Goal: Task Accomplishment & Management: Manage account settings

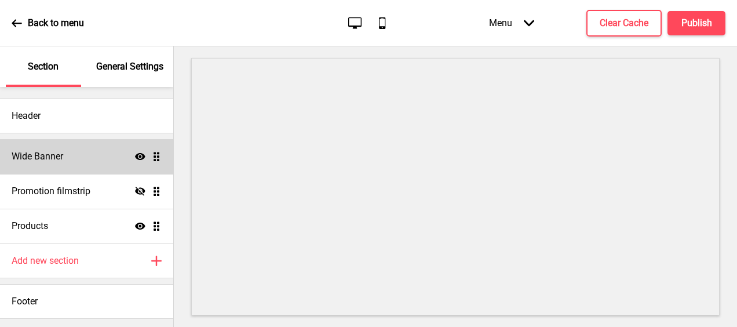
click at [53, 149] on div "Wide Banner Show Drag" at bounding box center [86, 156] width 173 height 35
select select "large"
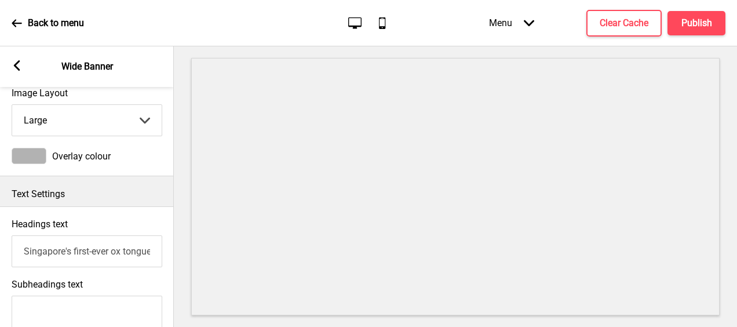
scroll to position [232, 0]
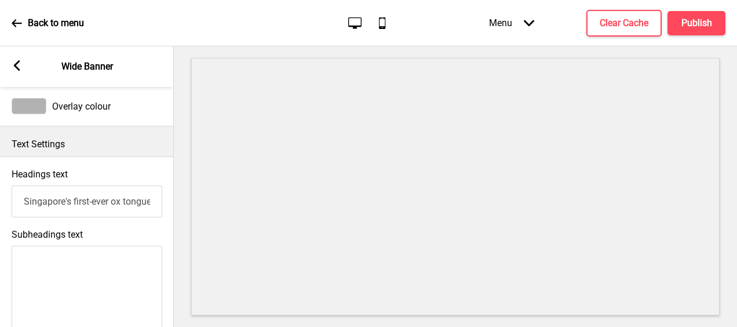
click at [82, 203] on input "Singapore's first-ever ox tongue specialty restaurant" at bounding box center [87, 202] width 151 height 32
click at [68, 264] on textarea "Subheadings text" at bounding box center [87, 310] width 151 height 128
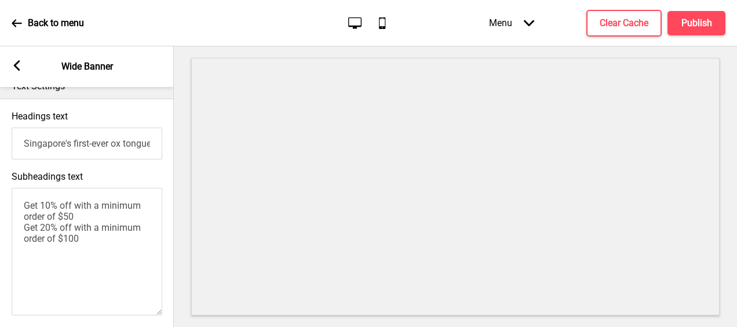
scroll to position [348, 0]
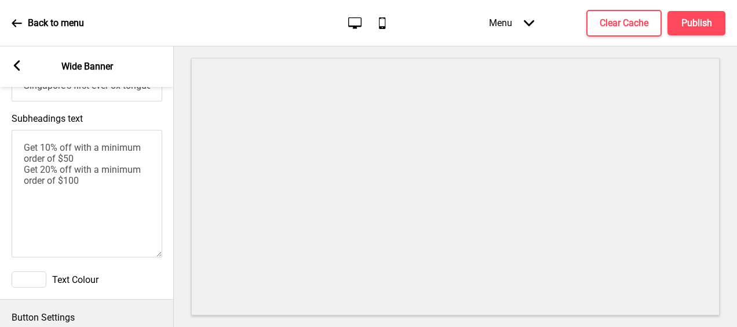
type textarea "Get 10% off with a minimum order of $50 Get 20% off with a minimum order of $100"
click at [24, 281] on div at bounding box center [29, 279] width 35 height 16
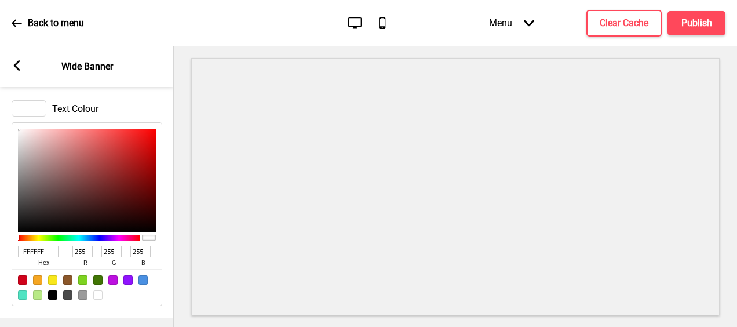
scroll to position [522, 0]
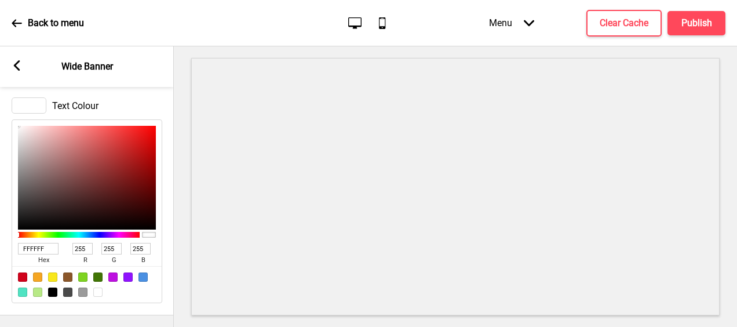
click at [140, 282] on div at bounding box center [143, 276] width 9 height 9
type input "4A90E2"
type input "74"
type input "144"
type input "226"
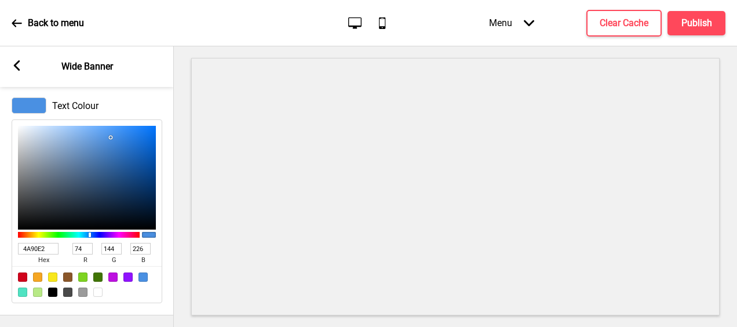
click at [99, 295] on div at bounding box center [97, 292] width 9 height 9
type input "FFFFFF"
type input "255"
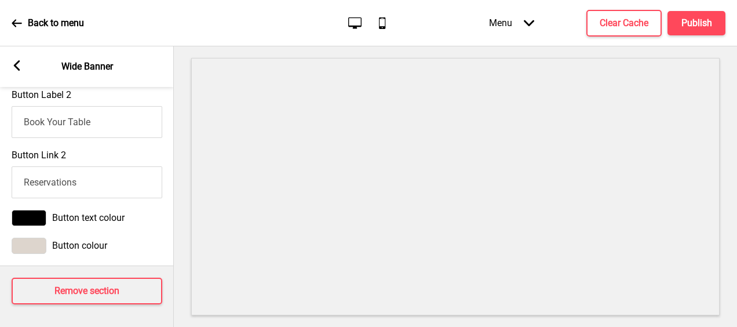
scroll to position [929, 0]
click at [14, 64] on icon at bounding box center [17, 65] width 6 height 10
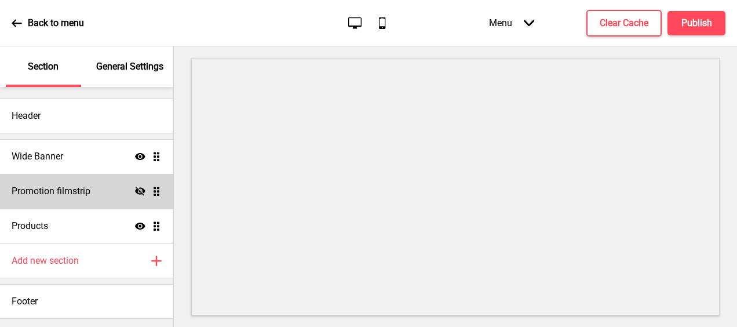
click at [70, 185] on h4 "Promotion filmstrip" at bounding box center [51, 191] width 79 height 13
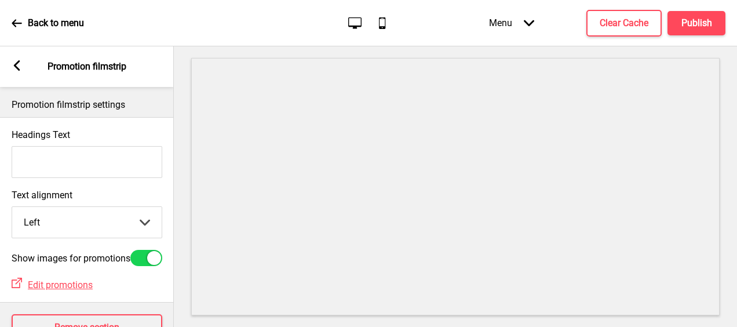
click at [97, 172] on input "Headings Text" at bounding box center [87, 162] width 151 height 32
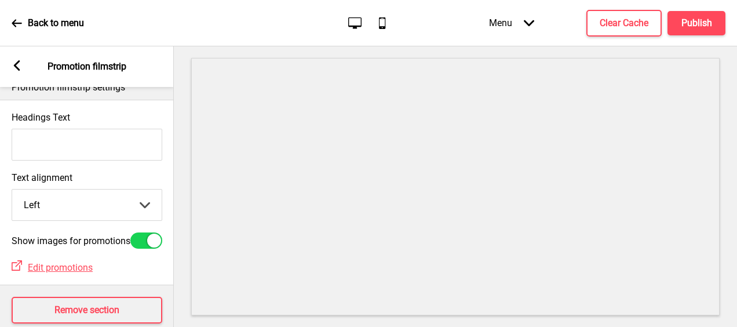
scroll to position [0, 0]
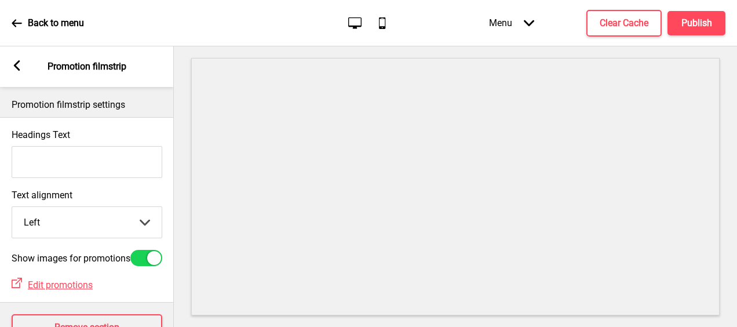
click at [107, 160] on input "Headings Text" at bounding box center [87, 162] width 151 height 32
type input "Get"
drag, startPoint x: 65, startPoint y: 162, endPoint x: -2, endPoint y: 163, distance: 67.2
click at [0, 163] on html "Back to menu Desktop Mobile Menu Arrow down Product Page Store Information Chec…" at bounding box center [368, 163] width 737 height 327
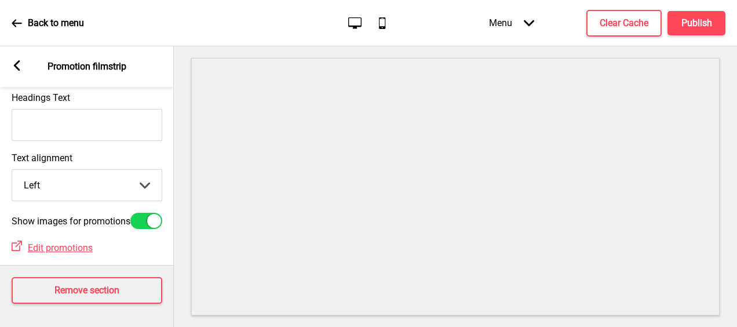
click at [22, 64] on div "Arrow left Promotion filmstrip" at bounding box center [87, 66] width 174 height 41
click at [15, 66] on icon at bounding box center [17, 65] width 6 height 10
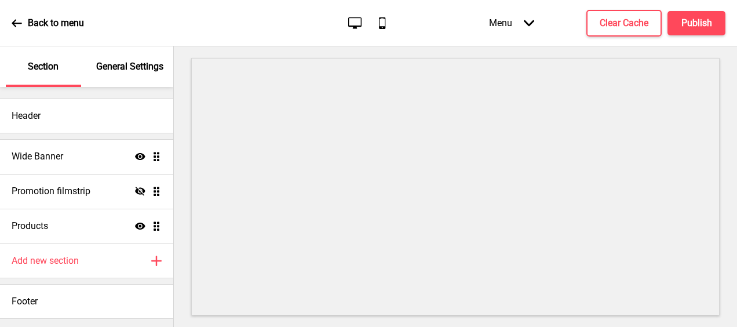
click at [115, 63] on p "General Settings" at bounding box center [129, 66] width 67 height 13
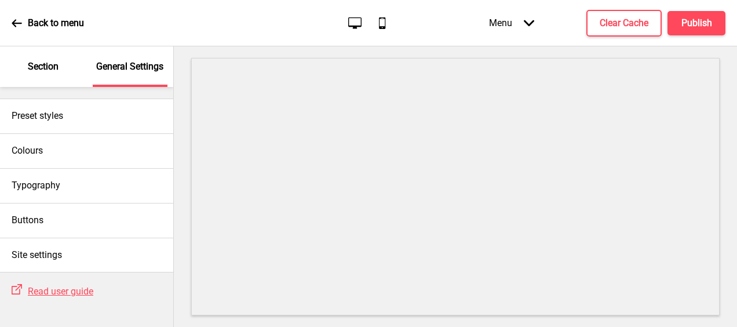
click at [20, 18] on icon at bounding box center [17, 23] width 10 height 10
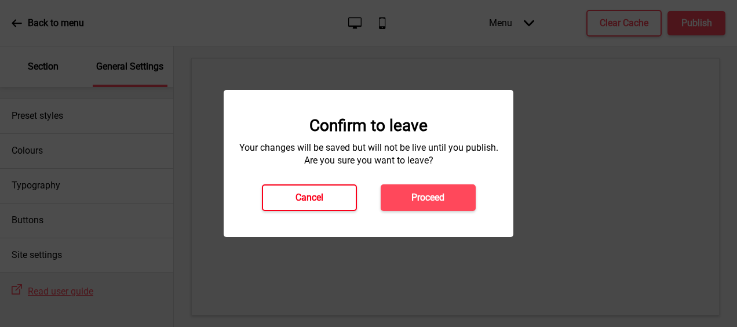
drag, startPoint x: 340, startPoint y: 194, endPoint x: 365, endPoint y: 167, distance: 36.1
click at [340, 193] on button "Cancel" at bounding box center [309, 197] width 95 height 27
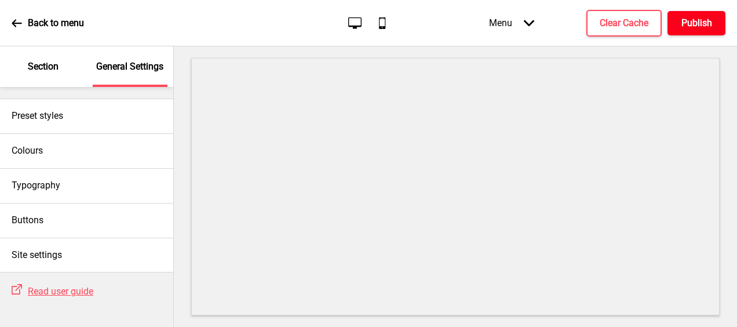
click at [702, 24] on h4 "Publish" at bounding box center [697, 23] width 31 height 13
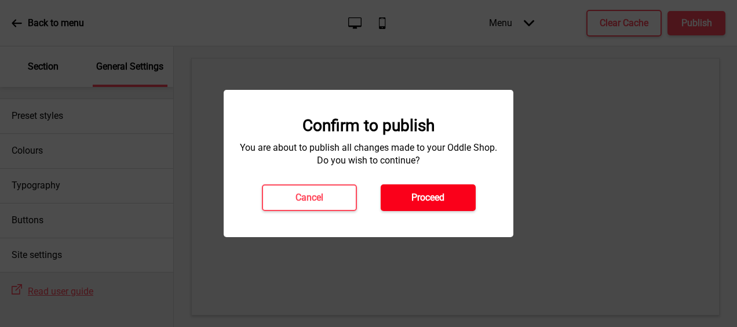
click at [446, 191] on button "Proceed" at bounding box center [428, 197] width 95 height 27
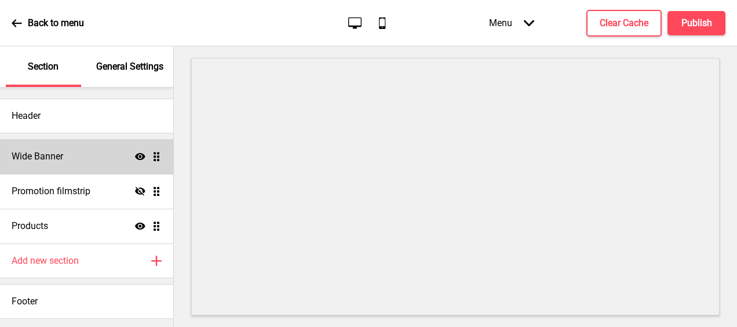
click at [55, 152] on h4 "Wide Banner" at bounding box center [38, 156] width 52 height 13
select select "large"
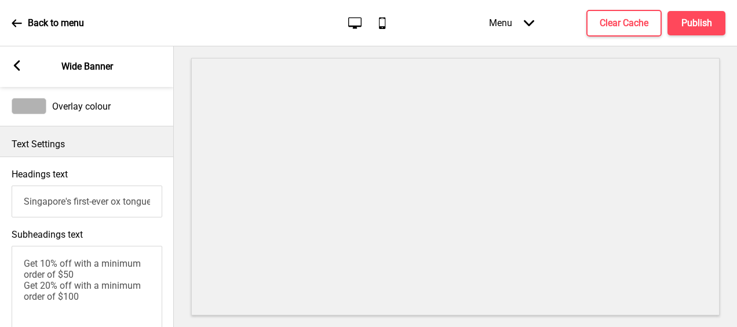
scroll to position [290, 0]
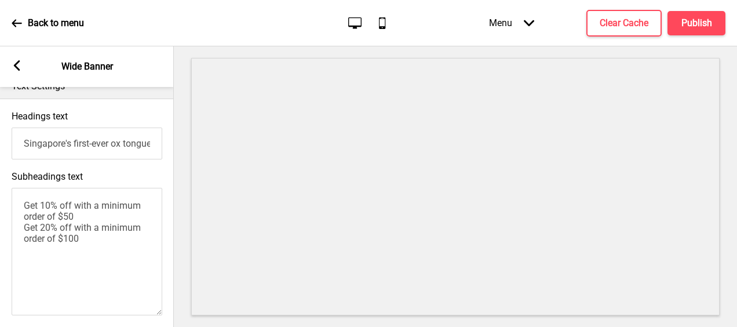
click at [80, 246] on textarea "Get 10% off with a minimum order of $50 Get 20% off with a minimum order of $100" at bounding box center [87, 252] width 151 height 128
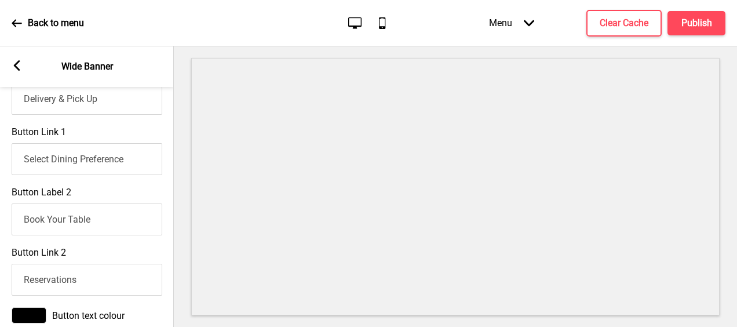
scroll to position [563, 0]
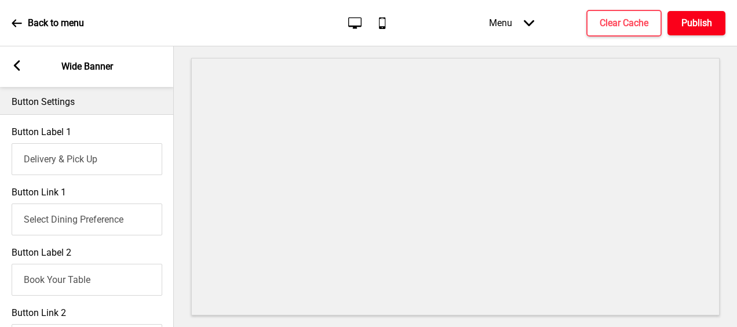
type textarea "Get 10% off with a minimum order of $50 Get 20% off with a minimum order of $120"
click at [707, 24] on h4 "Publish" at bounding box center [697, 23] width 31 height 13
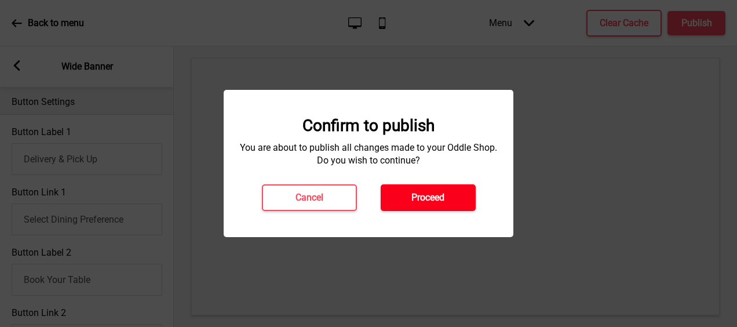
click at [442, 198] on h4 "Proceed" at bounding box center [428, 197] width 33 height 13
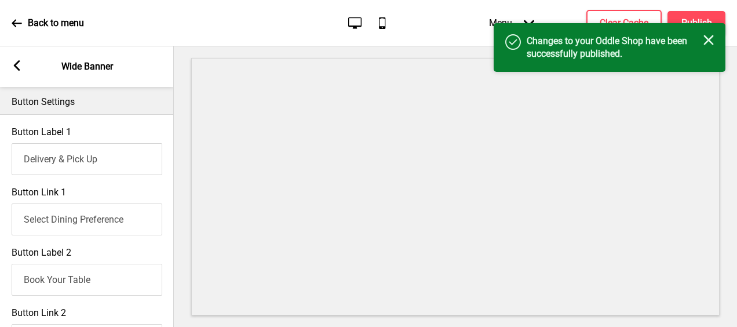
click at [707, 39] on icon "Close" at bounding box center [709, 40] width 10 height 10
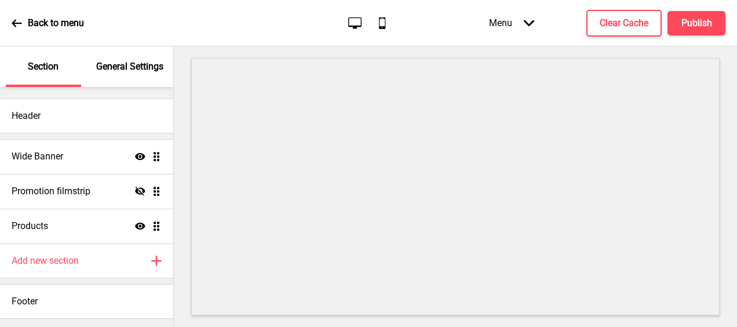
click at [123, 69] on p "General Settings" at bounding box center [129, 66] width 67 height 13
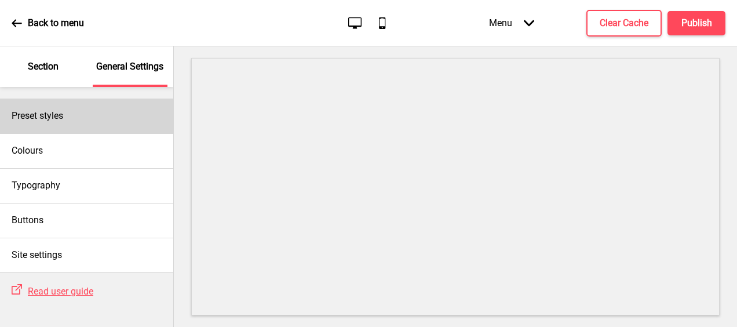
click at [67, 116] on div "Preset styles" at bounding box center [86, 116] width 173 height 35
select select "Custom"
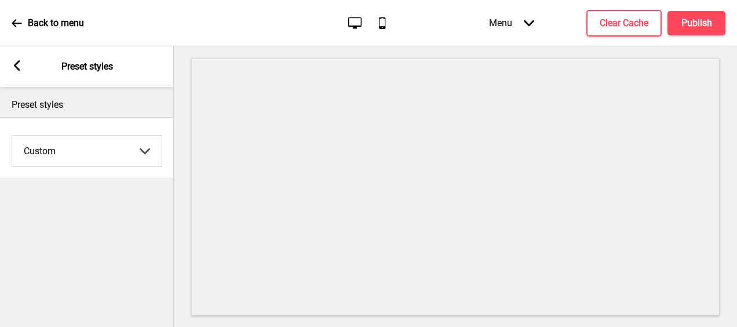
click at [20, 60] on div "Arrow left Preset styles" at bounding box center [87, 66] width 174 height 41
click at [15, 59] on div "Arrow left Preset styles" at bounding box center [87, 66] width 174 height 41
click at [16, 64] on icon at bounding box center [17, 65] width 6 height 10
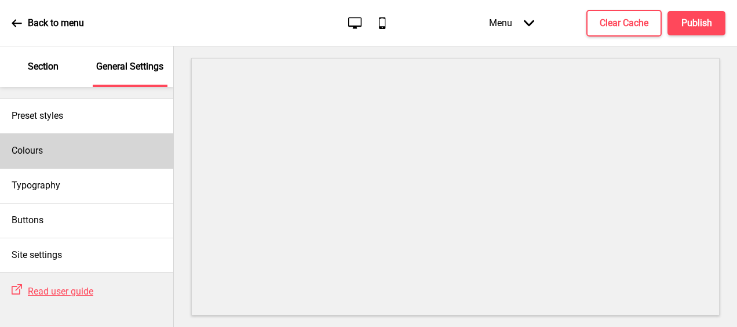
click at [69, 149] on div "Colours" at bounding box center [86, 150] width 173 height 35
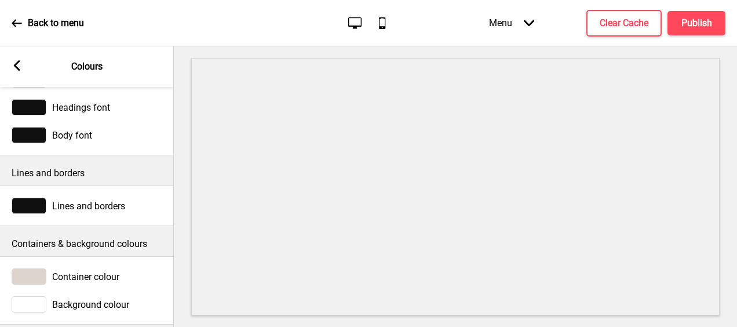
scroll to position [75, 0]
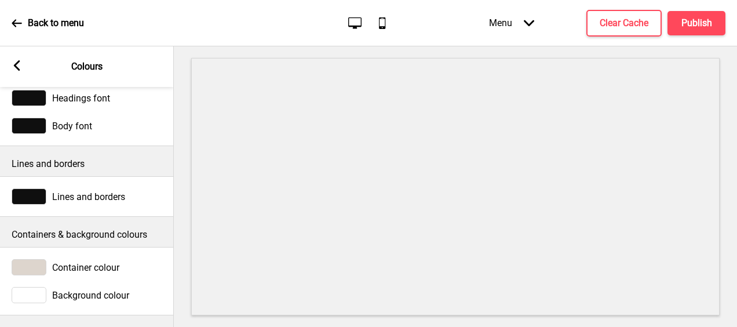
click at [17, 63] on icon at bounding box center [17, 65] width 6 height 10
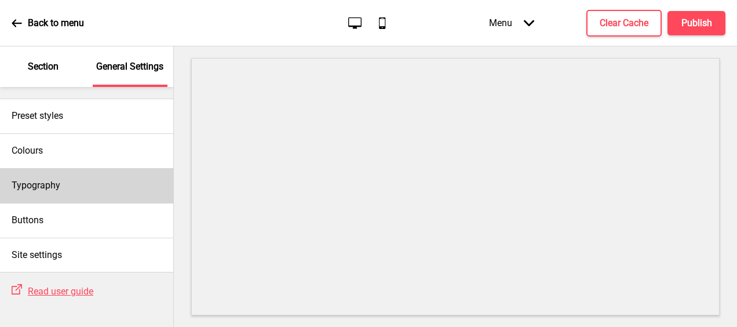
click at [59, 187] on h4 "Typography" at bounding box center [36, 185] width 49 height 13
select select "Hind Guntur"
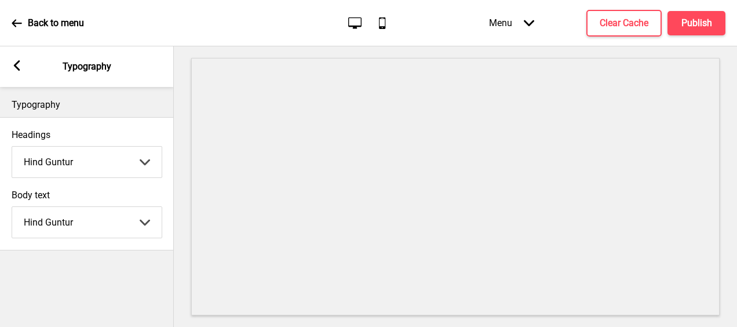
click at [16, 68] on icon at bounding box center [17, 65] width 6 height 10
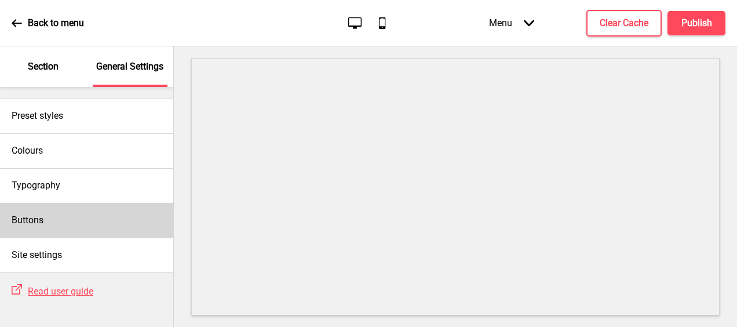
click at [68, 217] on div "Buttons" at bounding box center [86, 220] width 173 height 35
select select "pill"
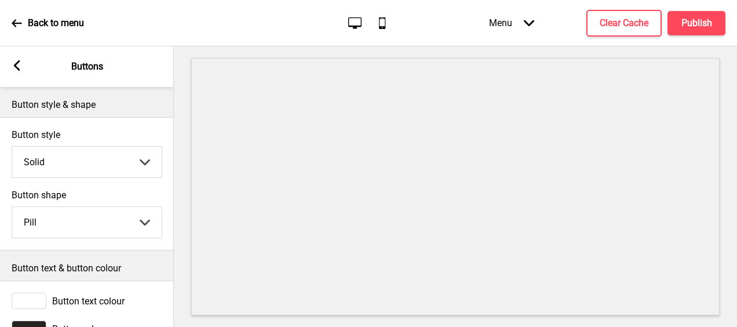
scroll to position [42, 0]
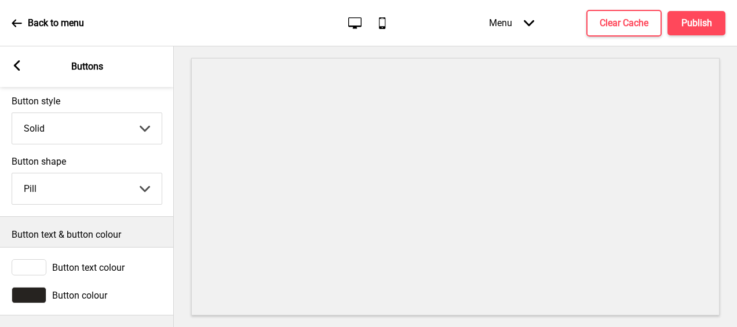
click at [17, 64] on icon at bounding box center [17, 65] width 6 height 10
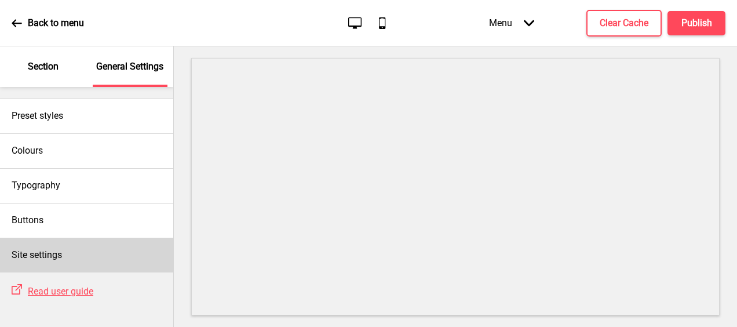
click at [86, 243] on div "Site settings" at bounding box center [86, 255] width 173 height 35
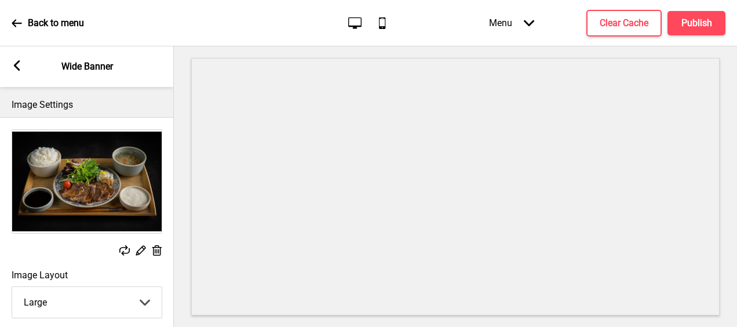
select select "large"
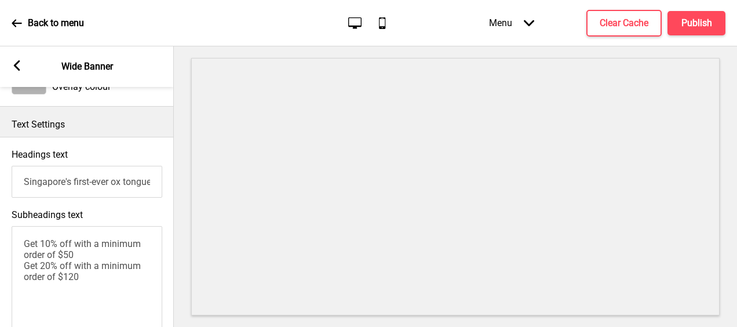
scroll to position [290, 0]
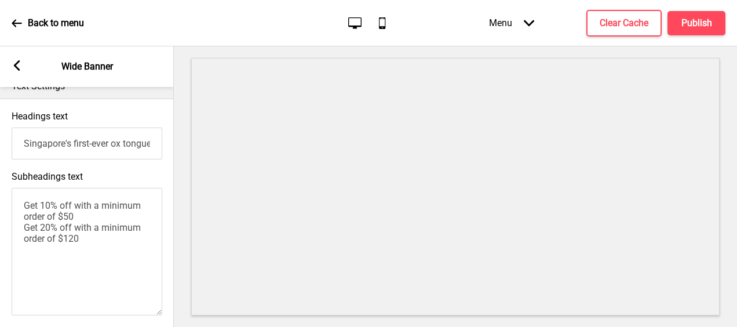
click at [14, 19] on icon at bounding box center [17, 23] width 10 height 10
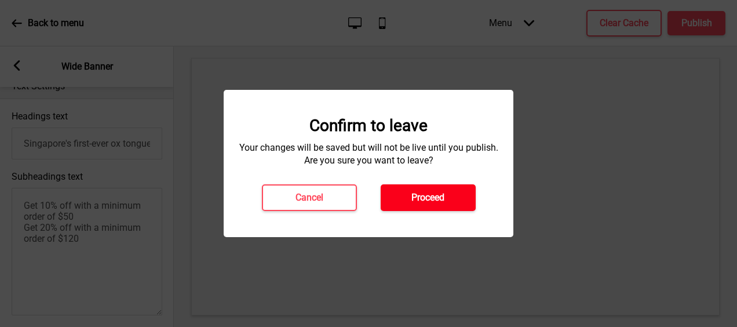
click at [450, 204] on button "Proceed" at bounding box center [428, 197] width 95 height 27
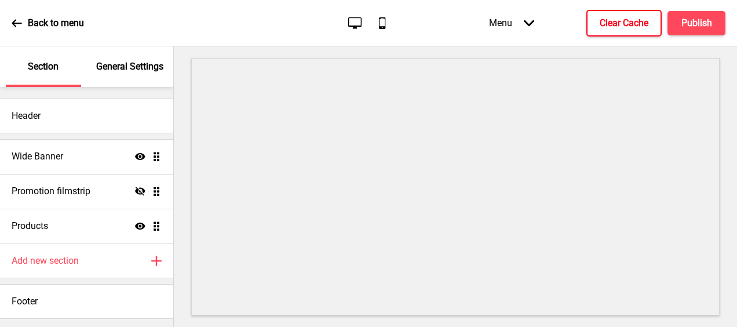
click at [631, 27] on h4 "Clear Cache" at bounding box center [624, 23] width 49 height 13
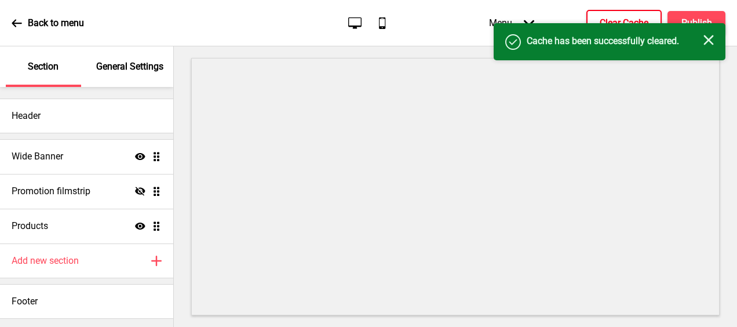
click at [708, 40] on rect at bounding box center [709, 40] width 10 height 10
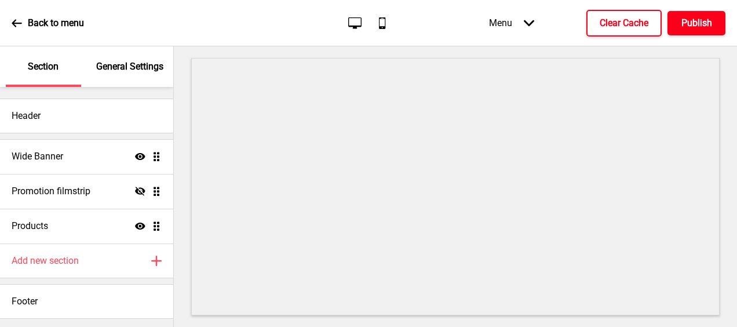
click at [703, 23] on h4 "Publish" at bounding box center [697, 23] width 31 height 13
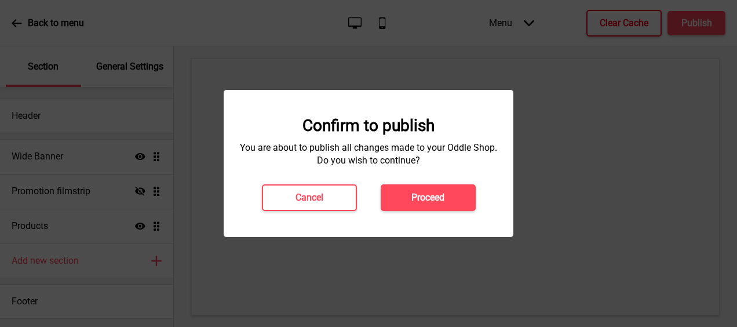
click at [427, 191] on h4 "Proceed" at bounding box center [428, 197] width 33 height 13
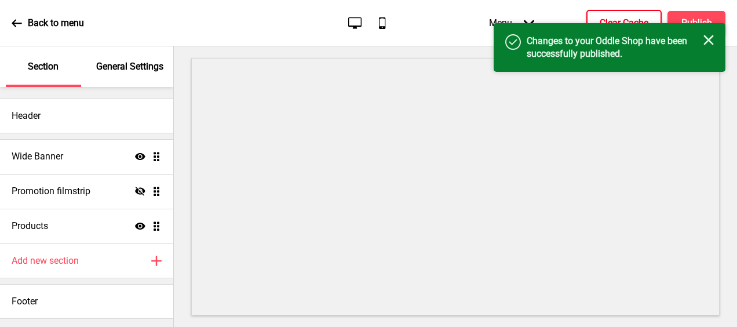
drag, startPoint x: 710, startPoint y: 39, endPoint x: 697, endPoint y: 26, distance: 18.1
click at [705, 35] on icon "Close" at bounding box center [709, 40] width 10 height 10
